Goal: Task Accomplishment & Management: Complete application form

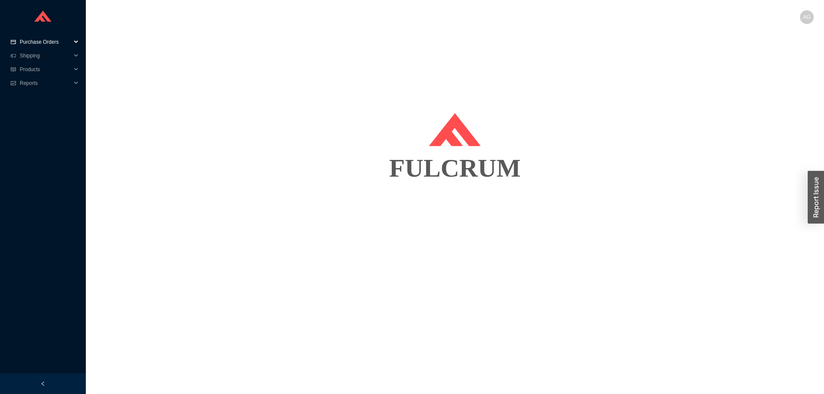
click at [35, 41] on span "Purchase Orders" at bounding box center [45, 42] width 51 height 14
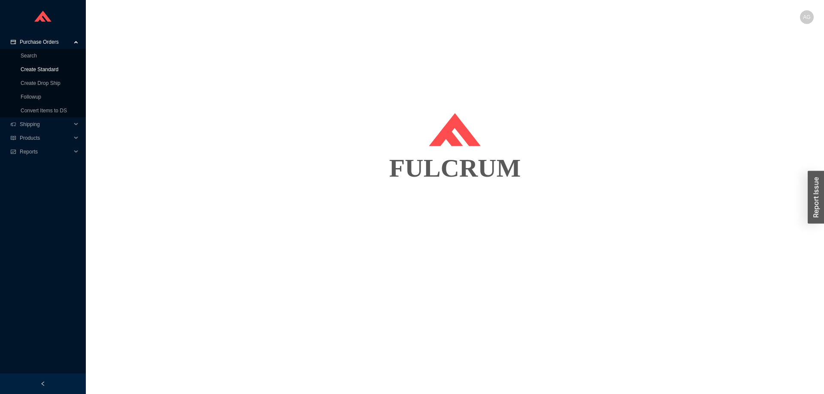
click at [37, 67] on link "Create Standard" at bounding box center [40, 70] width 38 height 6
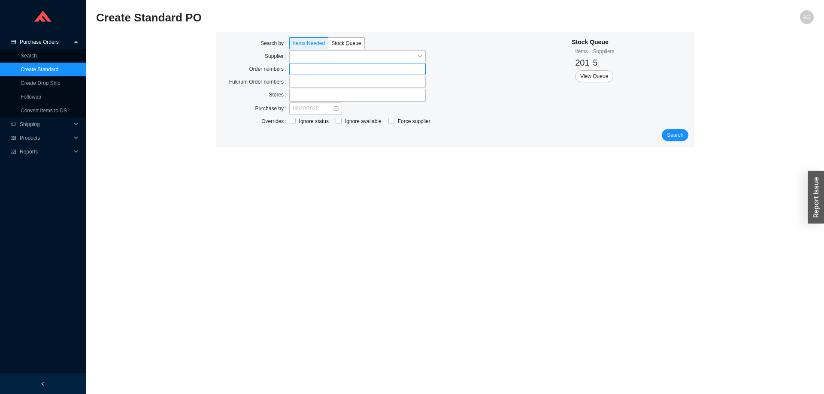
click at [303, 68] on label at bounding box center [357, 69] width 136 height 12
click at [297, 68] on input at bounding box center [294, 68] width 6 height 9
click at [314, 55] on input "search" at bounding box center [355, 56] width 124 height 11
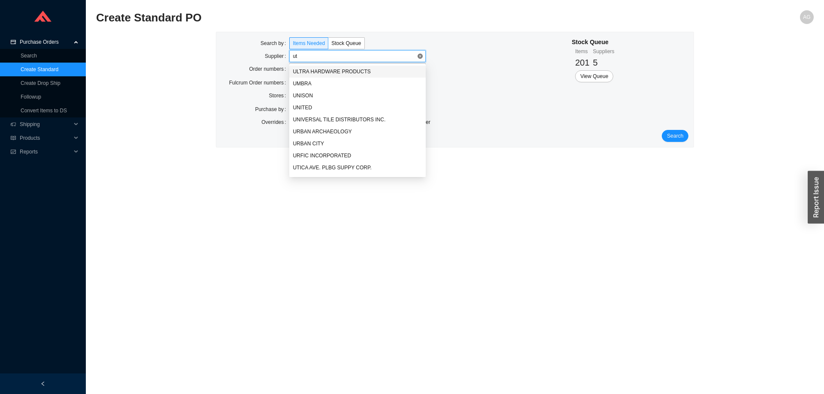
type input "uti"
click at [324, 72] on div "UTICA AVE. PLBG SUPPY CORP." at bounding box center [358, 72] width 130 height 8
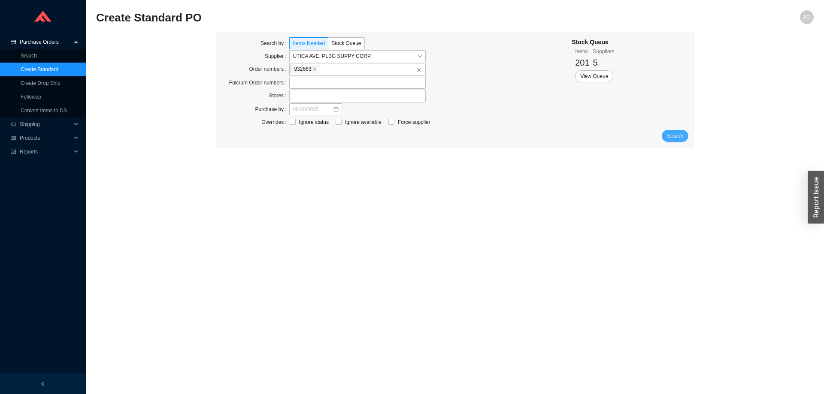
click at [682, 136] on span "Search" at bounding box center [675, 136] width 16 height 9
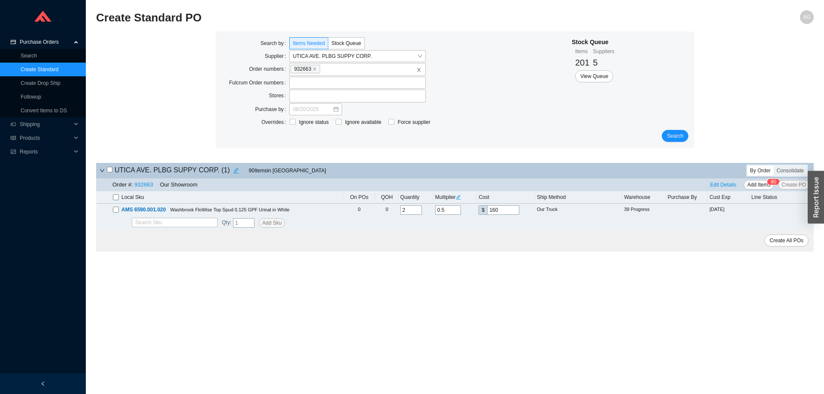
click at [117, 200] on input "checkbox" at bounding box center [116, 197] width 6 height 6
checkbox input "true"
click at [390, 124] on input "Force supplier" at bounding box center [391, 122] width 6 height 6
checkbox input "true"
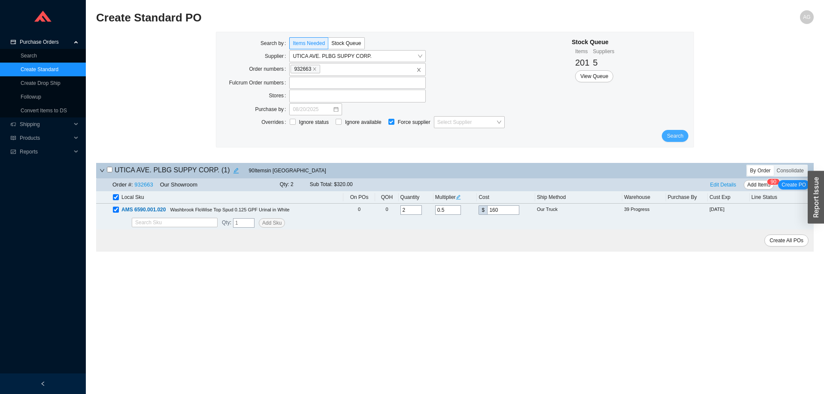
click at [674, 135] on span "Search" at bounding box center [675, 136] width 16 height 9
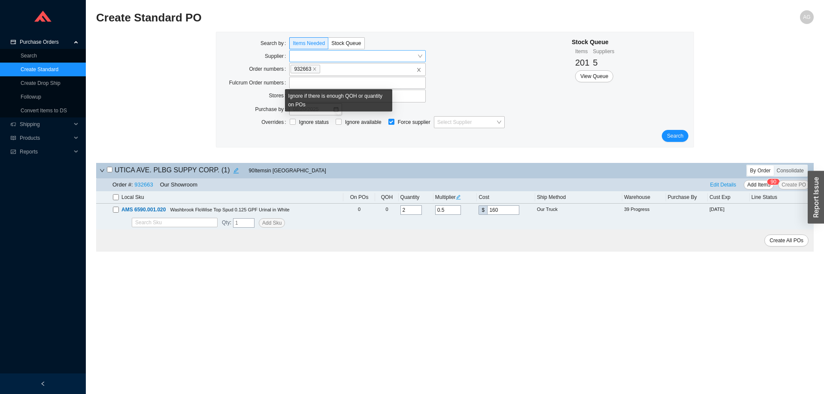
click at [393, 120] on input "Force supplier" at bounding box center [391, 122] width 6 height 6
checkbox input "false"
click at [677, 137] on span "Search" at bounding box center [675, 136] width 16 height 9
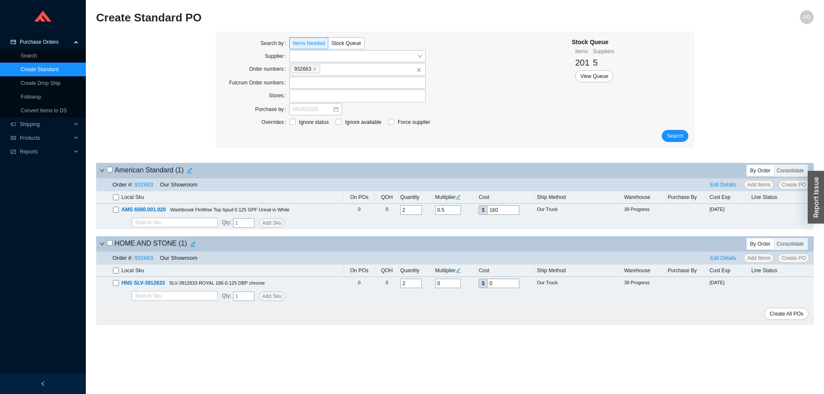
click at [117, 197] on input "checkbox" at bounding box center [116, 197] width 6 height 6
checkbox input "true"
click at [113, 274] on input "checkbox" at bounding box center [116, 271] width 6 height 6
checkbox input "true"
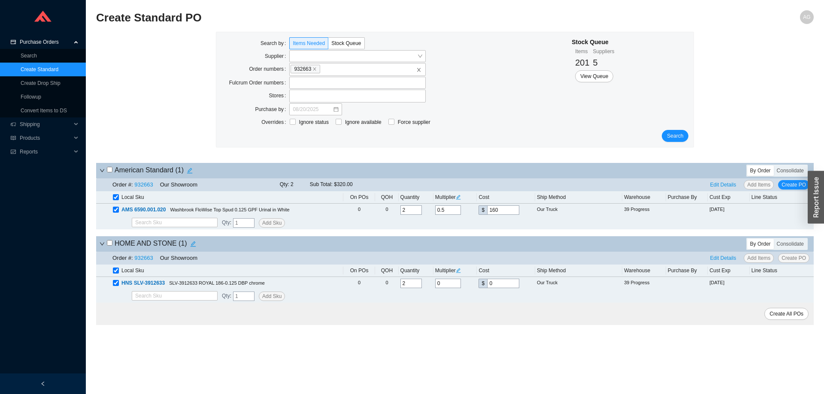
checkbox input "true"
click at [794, 173] on div "Consolidate" at bounding box center [790, 171] width 33 height 10
click at [774, 166] on input "Consolidate" at bounding box center [774, 166] width 0 height 0
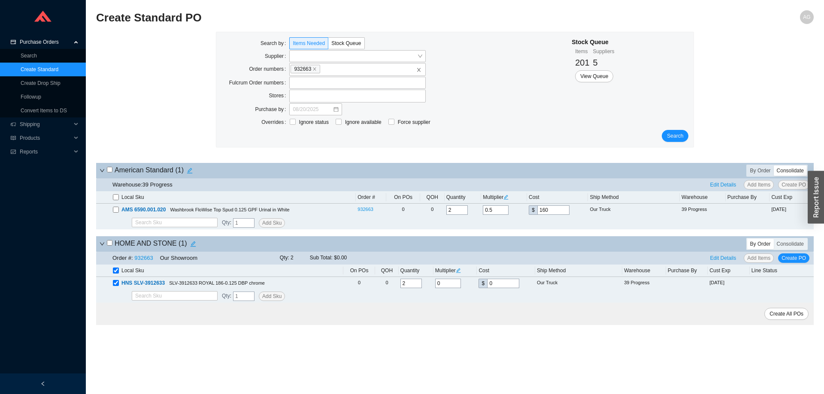
click at [794, 173] on div "Consolidate" at bounding box center [790, 171] width 33 height 10
click at [774, 166] on input "Consolidate" at bounding box center [774, 166] width 0 height 0
click at [794, 173] on div "Consolidate" at bounding box center [790, 171] width 33 height 10
click at [774, 166] on input "Consolidate" at bounding box center [774, 166] width 0 height 0
click at [117, 211] on input "checkbox" at bounding box center [116, 210] width 6 height 6
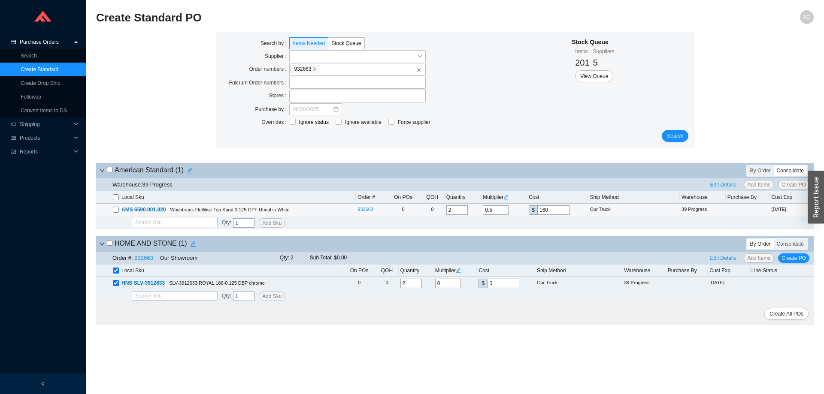
checkbox input "true"
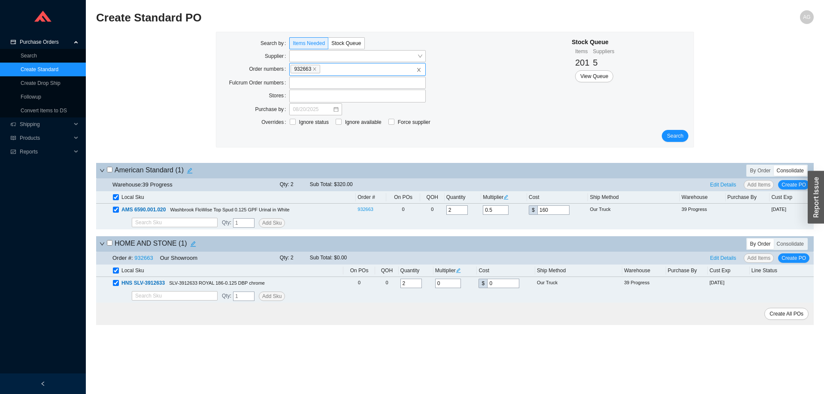
click at [305, 70] on span "932663" at bounding box center [306, 69] width 30 height 9
click at [321, 70] on input "932663" at bounding box center [324, 68] width 6 height 9
